Goal: Task Accomplishment & Management: Use online tool/utility

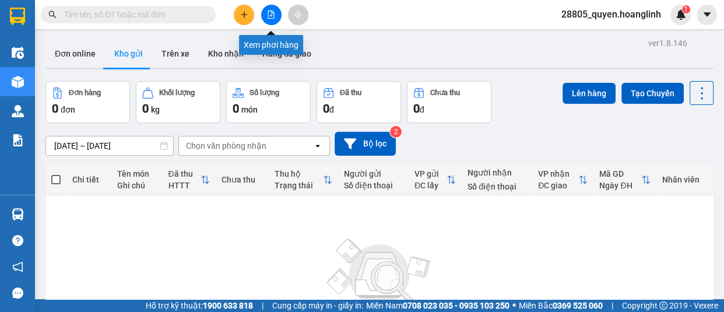
click at [275, 16] on button at bounding box center [271, 15] width 20 height 20
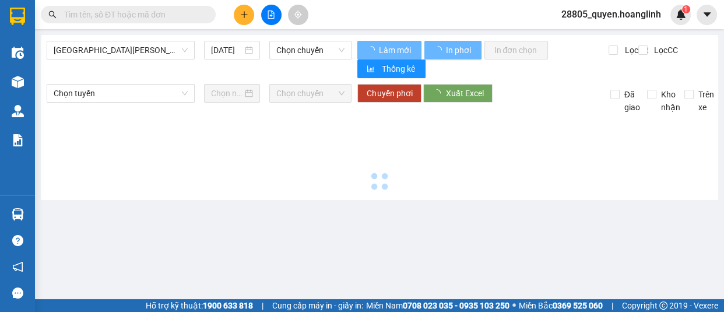
type input "[DATE]"
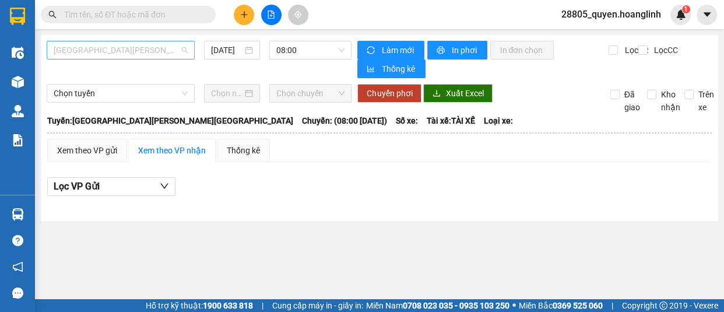
click at [136, 48] on span "[GEOGRAPHIC_DATA][PERSON_NAME][GEOGRAPHIC_DATA]" at bounding box center [121, 49] width 134 height 17
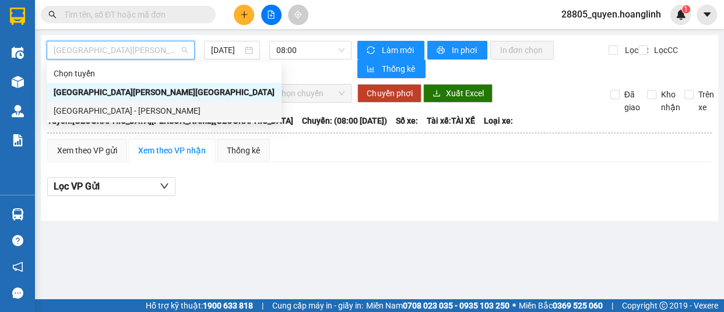
drag, startPoint x: 134, startPoint y: 113, endPoint x: 173, endPoint y: 78, distance: 52.8
click at [134, 113] on div "[GEOGRAPHIC_DATA] - [PERSON_NAME]" at bounding box center [164, 110] width 221 height 13
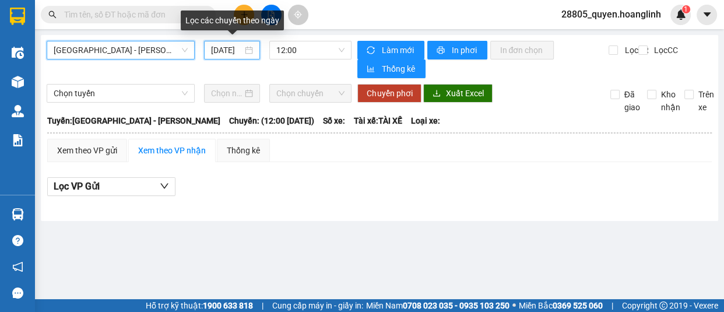
click at [230, 51] on input "[DATE]" at bounding box center [226, 50] width 31 height 13
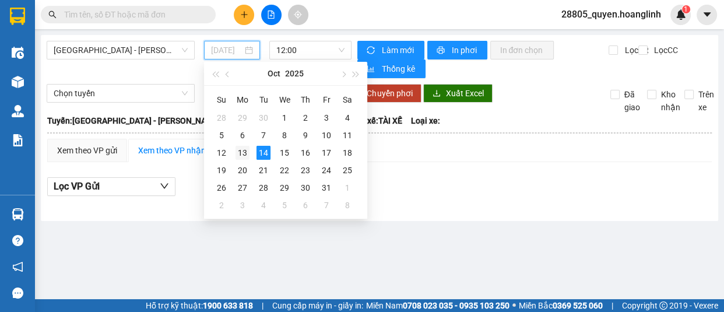
click at [243, 150] on div "13" at bounding box center [243, 153] width 14 height 14
type input "[DATE]"
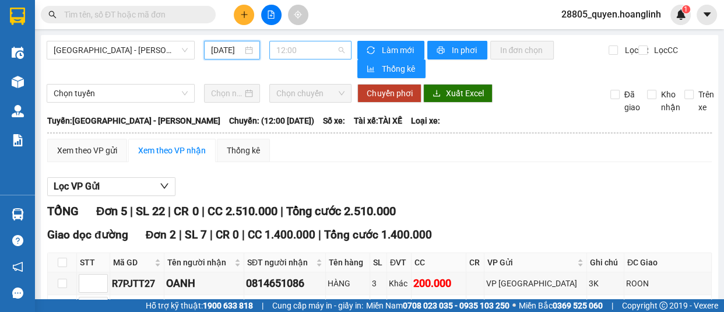
click at [317, 48] on span "12:00" at bounding box center [310, 49] width 68 height 17
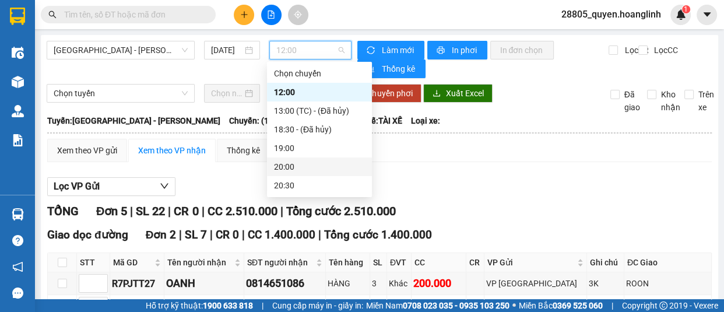
click at [299, 163] on div "20:00" at bounding box center [319, 166] width 91 height 13
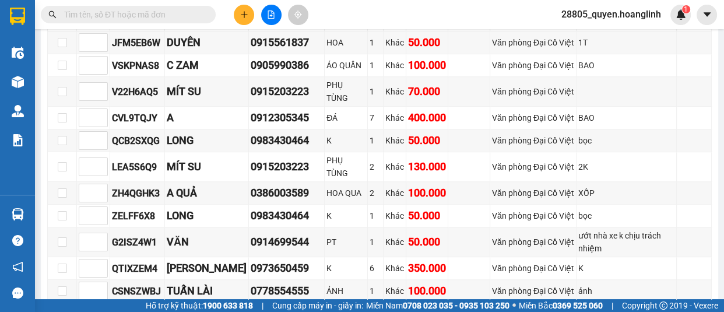
scroll to position [901, 0]
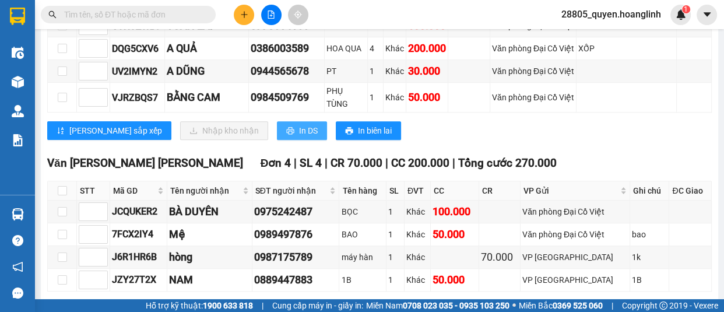
click at [299, 128] on span "In DS" at bounding box center [308, 130] width 19 height 13
